Goal: Task Accomplishment & Management: Use online tool/utility

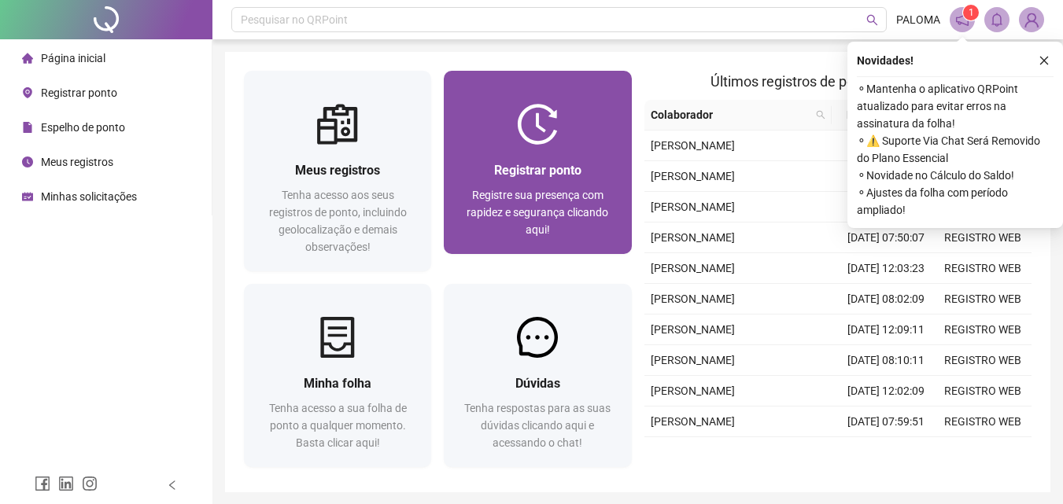
click at [563, 141] on div at bounding box center [537, 124] width 187 height 41
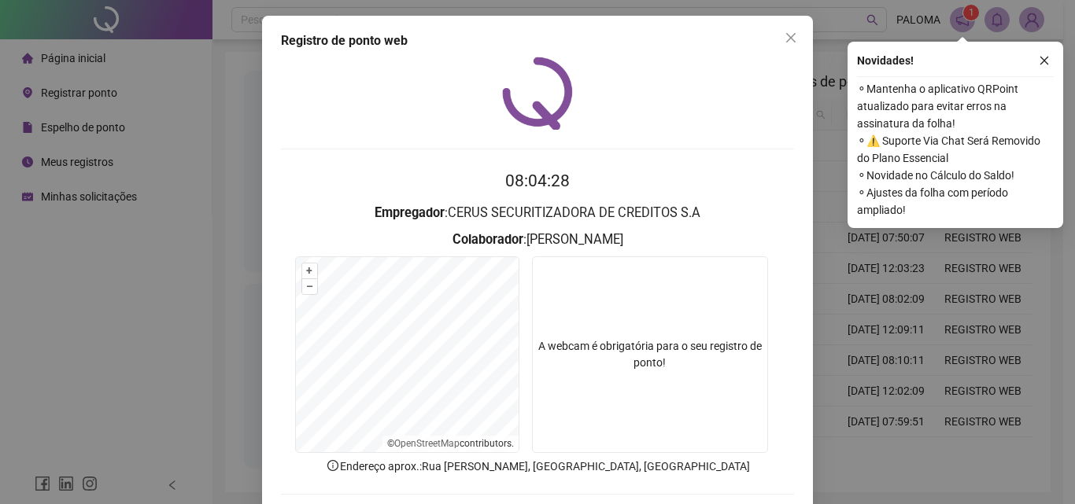
scroll to position [76, 0]
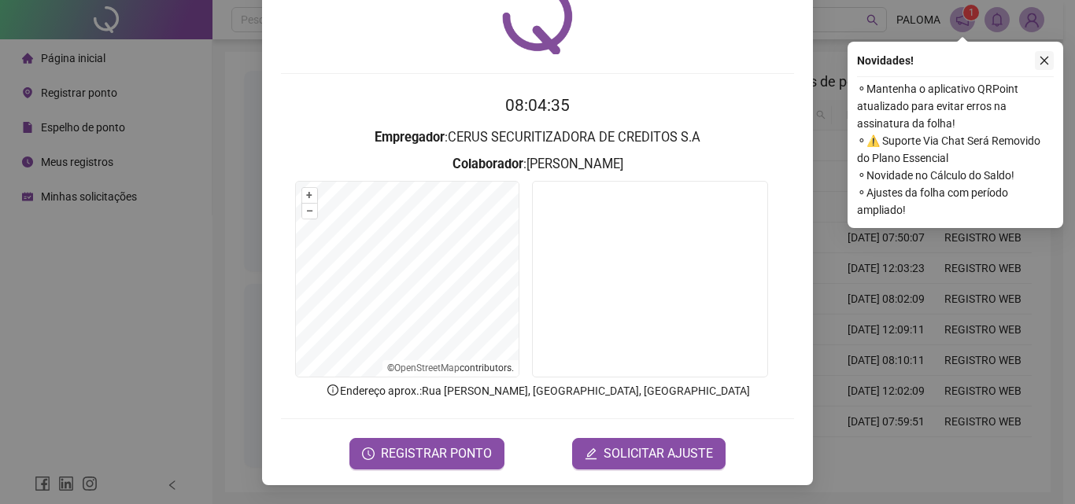
click at [1041, 54] on button "button" at bounding box center [1044, 60] width 19 height 19
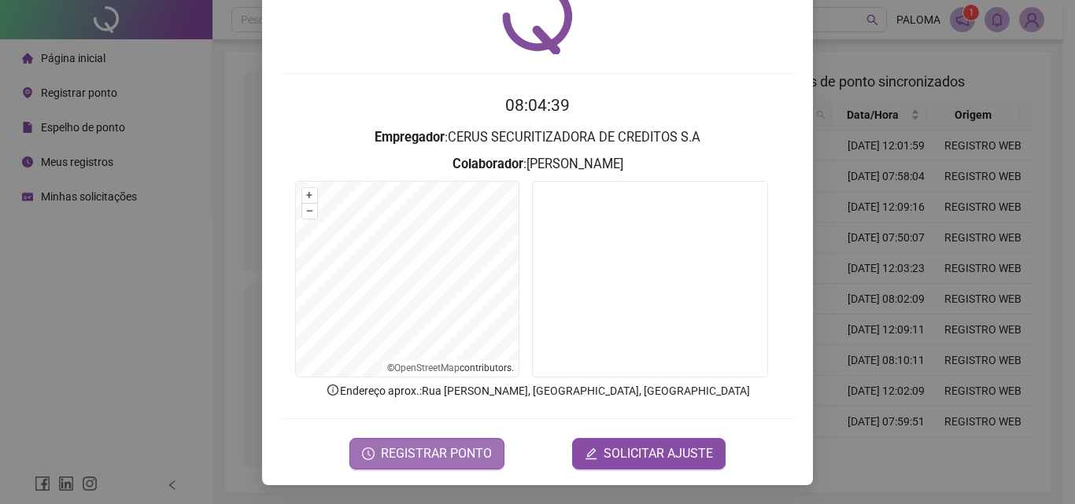
click at [437, 453] on span "REGISTRAR PONTO" at bounding box center [436, 454] width 111 height 19
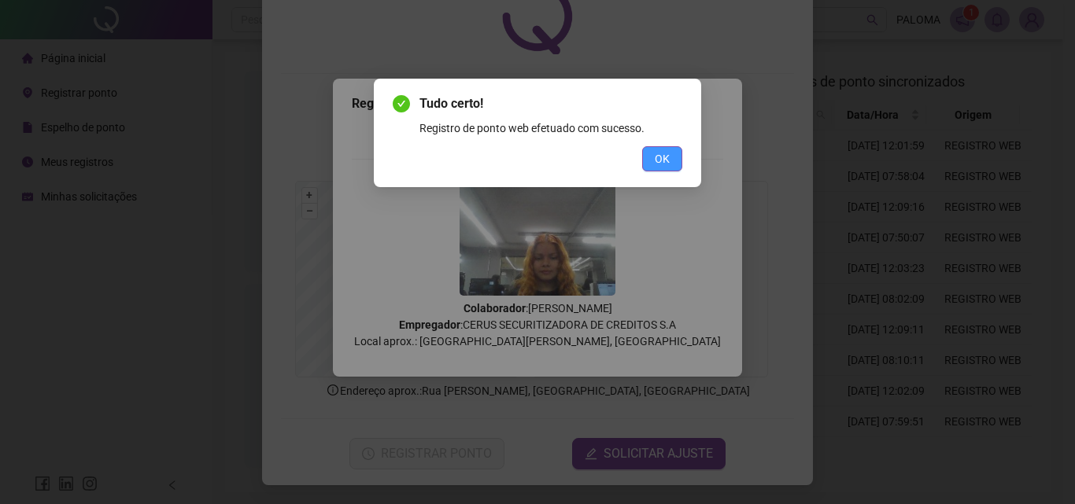
click at [663, 159] on span "OK" at bounding box center [662, 158] width 15 height 17
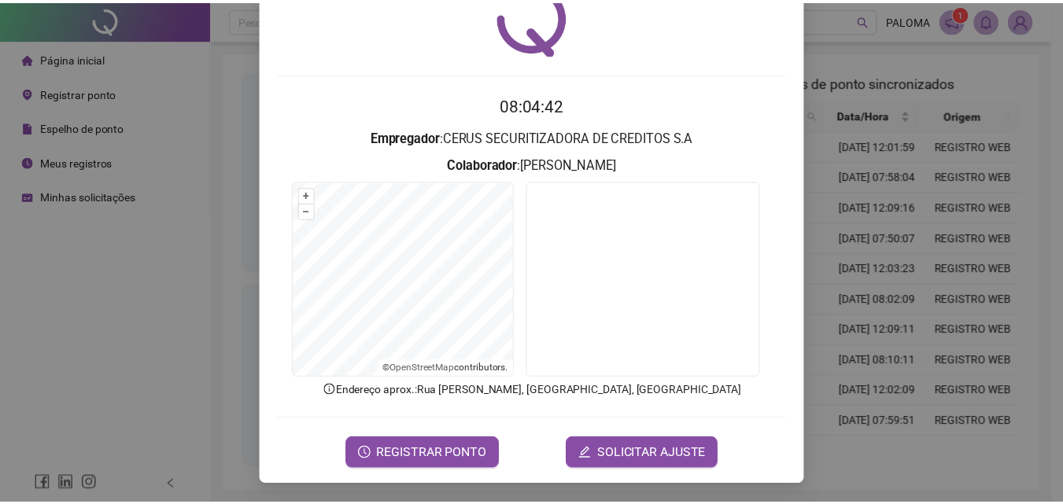
scroll to position [0, 0]
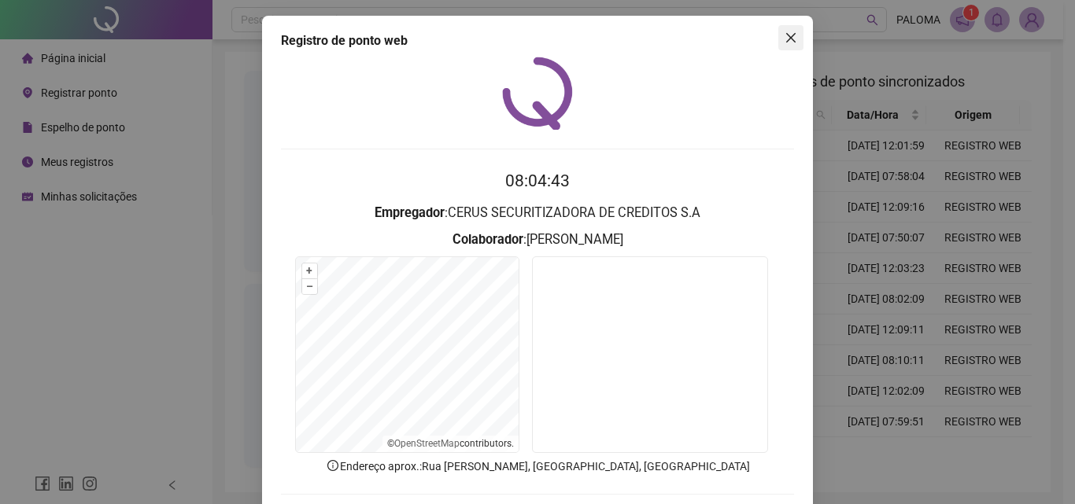
click at [785, 40] on icon "close" at bounding box center [791, 37] width 13 height 13
